Goal: Task Accomplishment & Management: Manage account settings

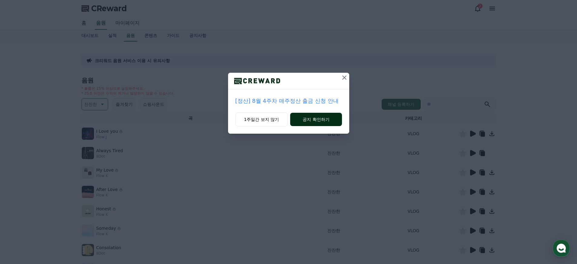
click at [307, 120] on button "공지 확인하기" at bounding box center [315, 119] width 51 height 13
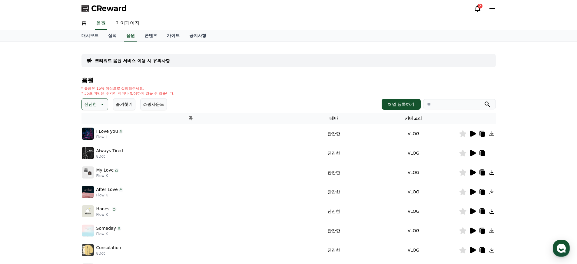
click at [477, 9] on icon at bounding box center [477, 8] width 7 height 7
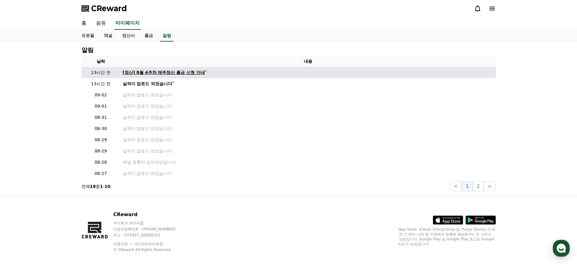
click at [173, 72] on div "[정산] 8월 4주차 매주정산 출금 신청 안내" at bounding box center [164, 72] width 82 height 6
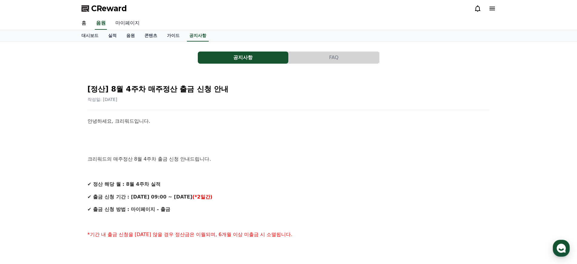
click at [120, 24] on link "마이페이지" at bounding box center [128, 23] width 34 height 13
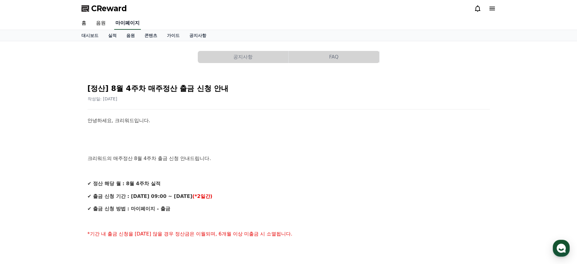
select select "**********"
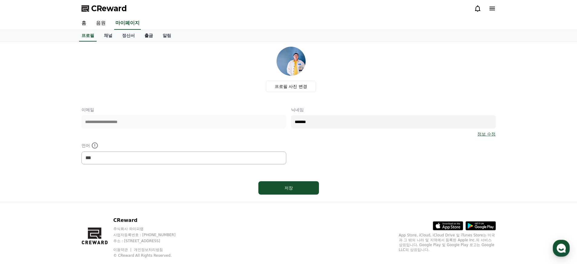
click at [146, 35] on link "출금" at bounding box center [149, 36] width 18 height 12
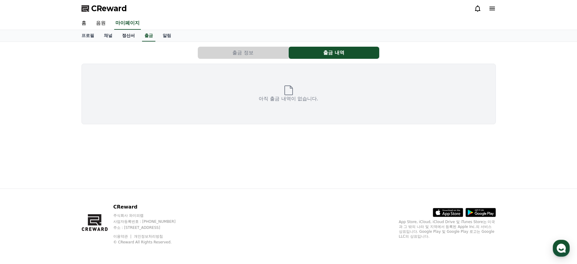
click at [132, 37] on link "정산서" at bounding box center [128, 36] width 22 height 12
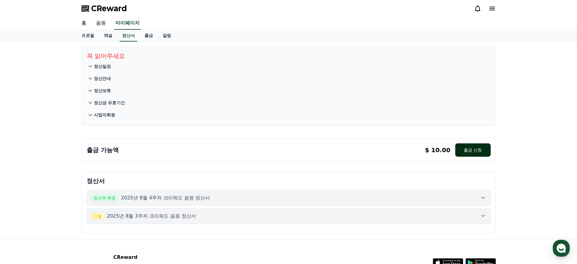
click at [467, 148] on button "출금 신청" at bounding box center [472, 149] width 35 height 13
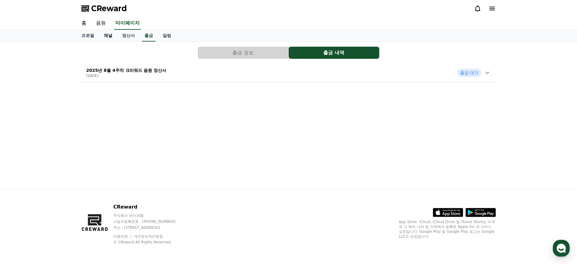
click at [107, 38] on link "채널" at bounding box center [108, 36] width 18 height 12
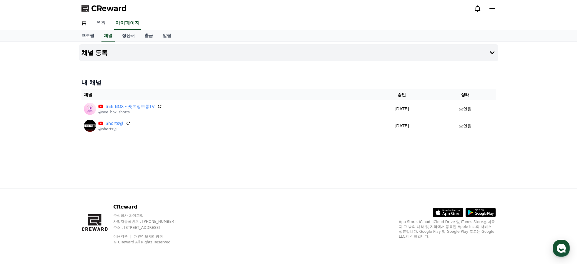
click at [102, 24] on link "음원" at bounding box center [100, 23] width 19 height 13
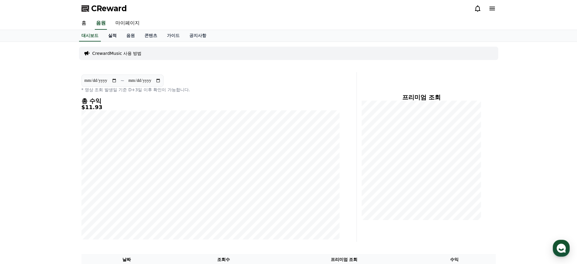
click at [115, 35] on link "실적" at bounding box center [112, 36] width 18 height 12
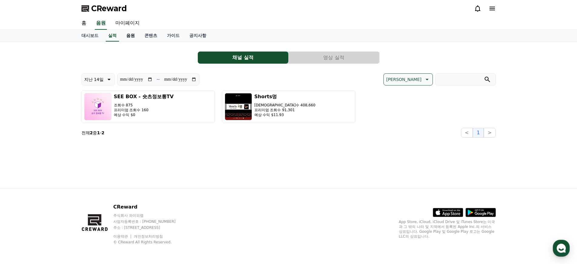
click at [125, 35] on link "음원" at bounding box center [130, 36] width 18 height 12
